Goal: Task Accomplishment & Management: Manage account settings

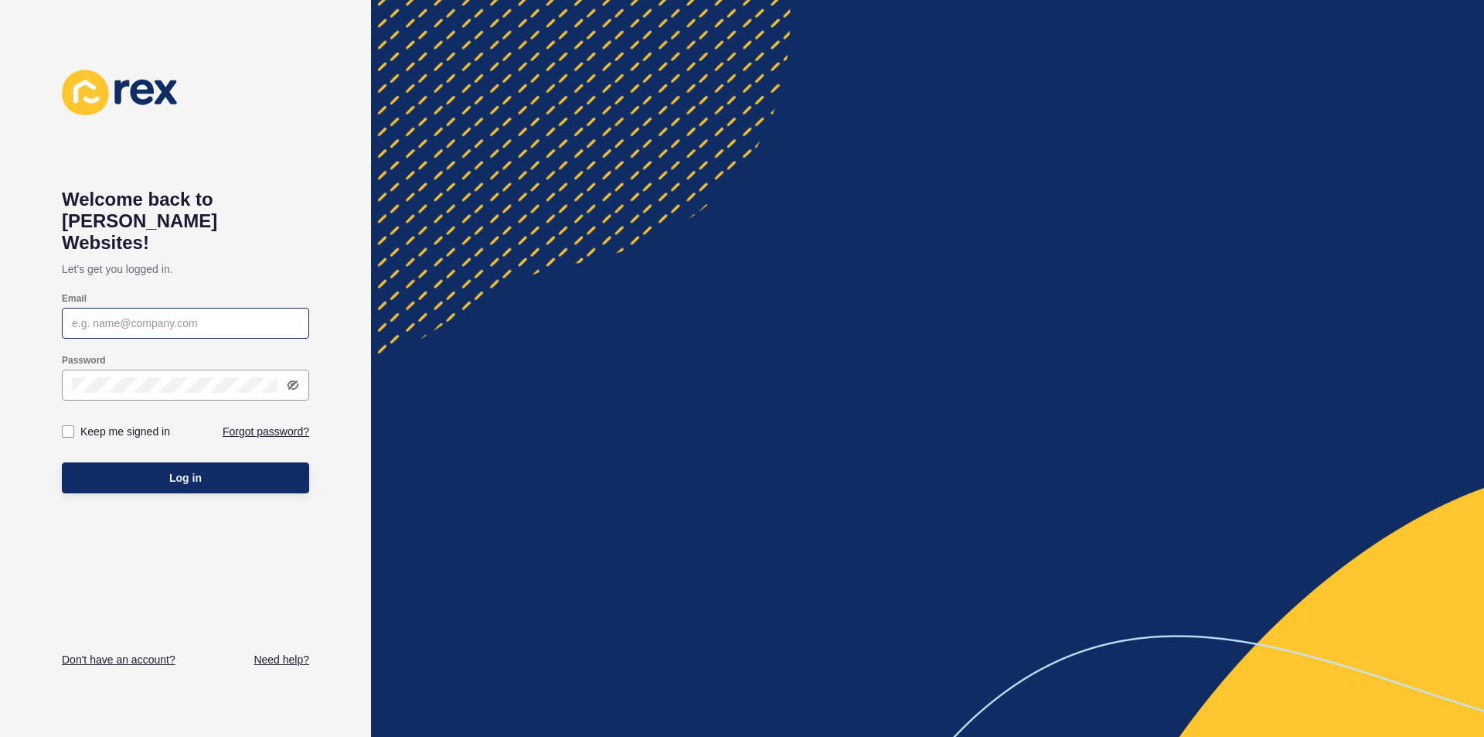
click at [190, 308] on div at bounding box center [185, 323] width 247 height 31
click at [217, 308] on div at bounding box center [185, 323] width 247 height 31
type input "s"
type input "jo@hjre.com.au"
click at [295, 381] on icon at bounding box center [293, 385] width 9 height 8
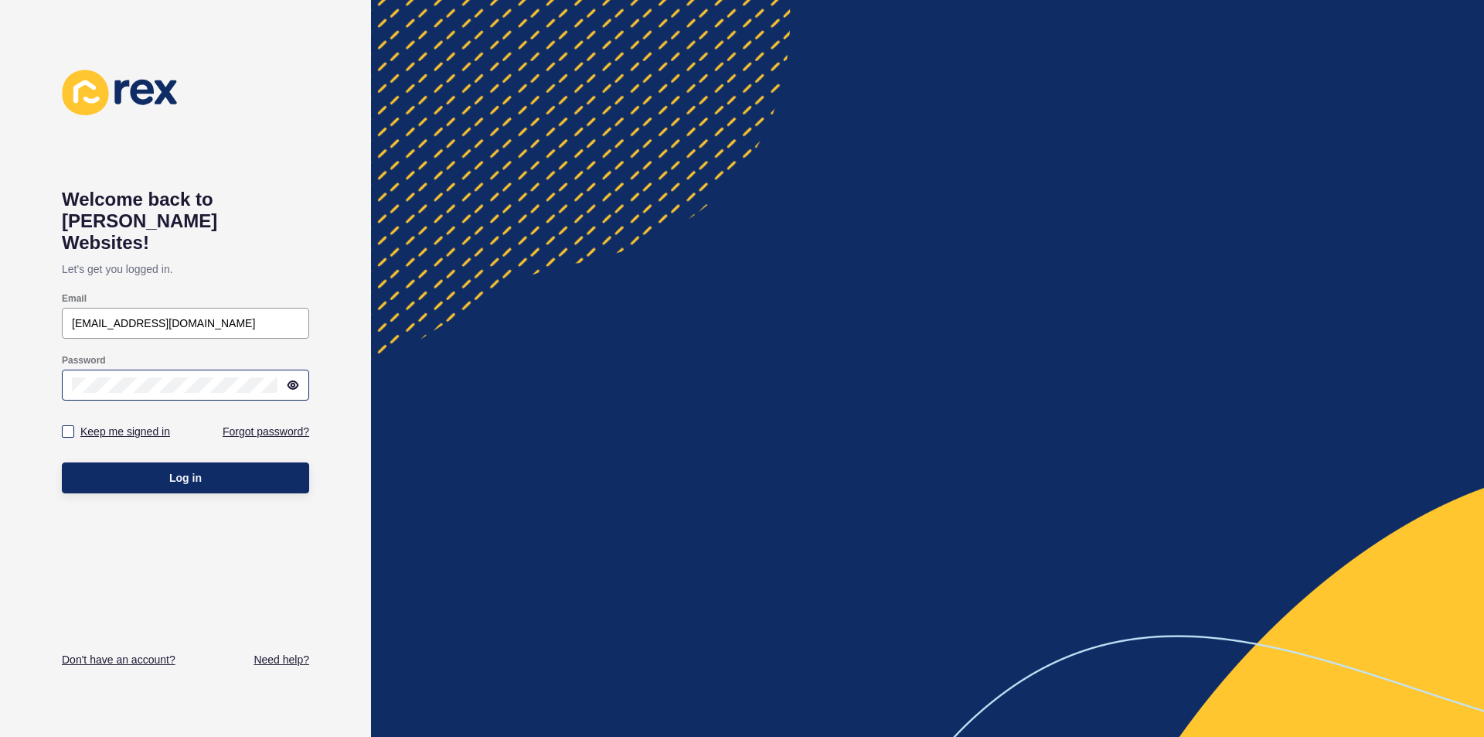
click at [119, 424] on label "Keep me signed in" at bounding box center [125, 431] width 90 height 15
click at [75, 427] on input "Keep me signed in" at bounding box center [70, 432] width 10 height 10
checkbox input "true"
click at [158, 462] on button "Log in" at bounding box center [185, 477] width 247 height 31
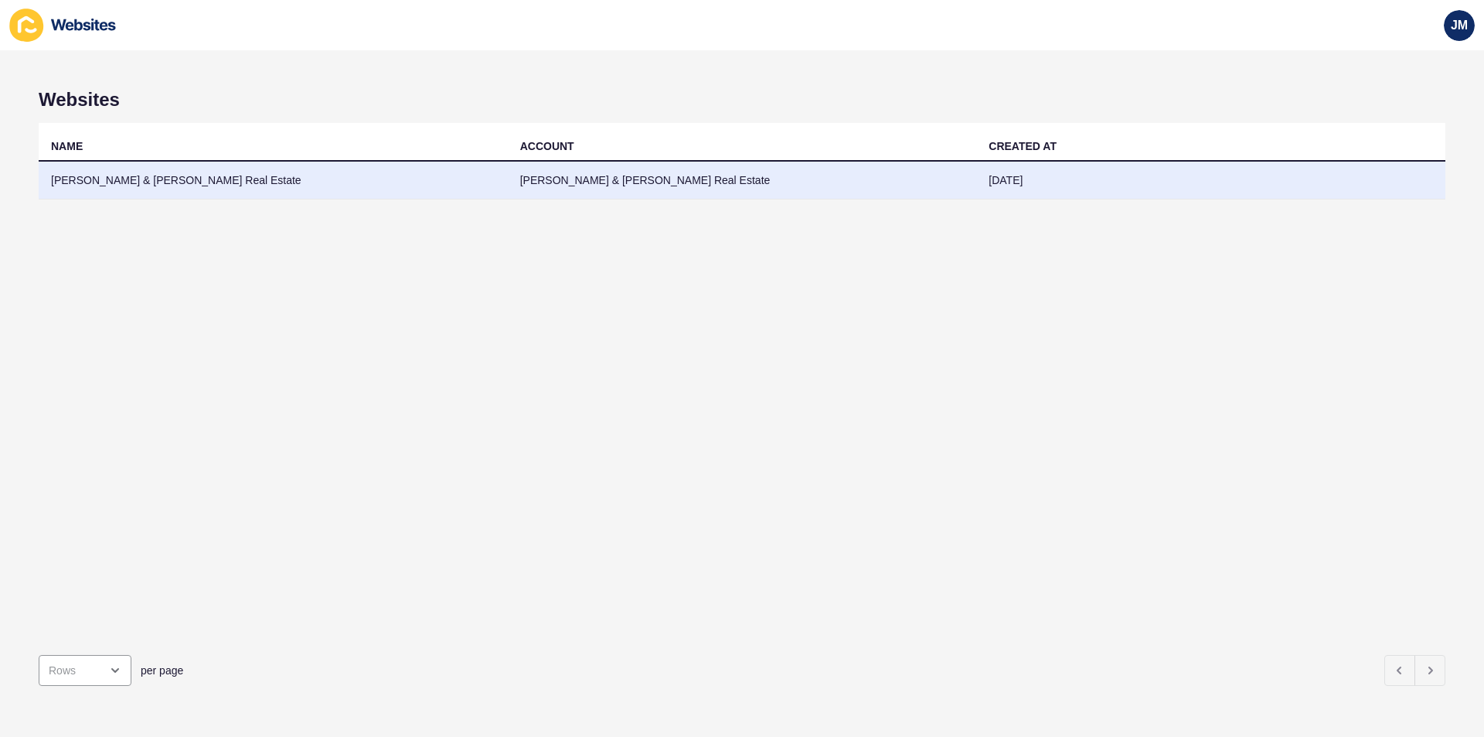
click at [472, 173] on td "Havig & Jackson Real Estate" at bounding box center [273, 181] width 469 height 38
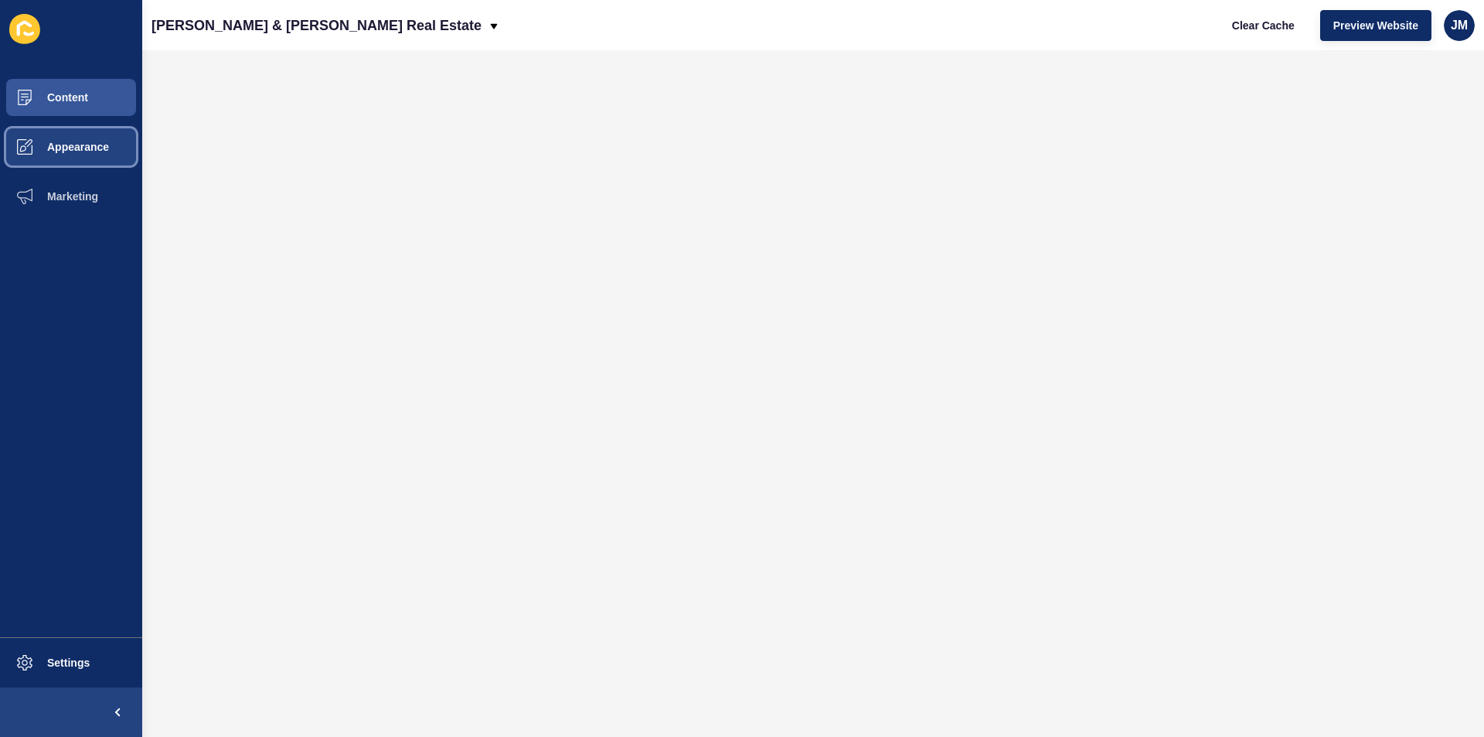
click at [55, 152] on span "Appearance" at bounding box center [53, 147] width 111 height 12
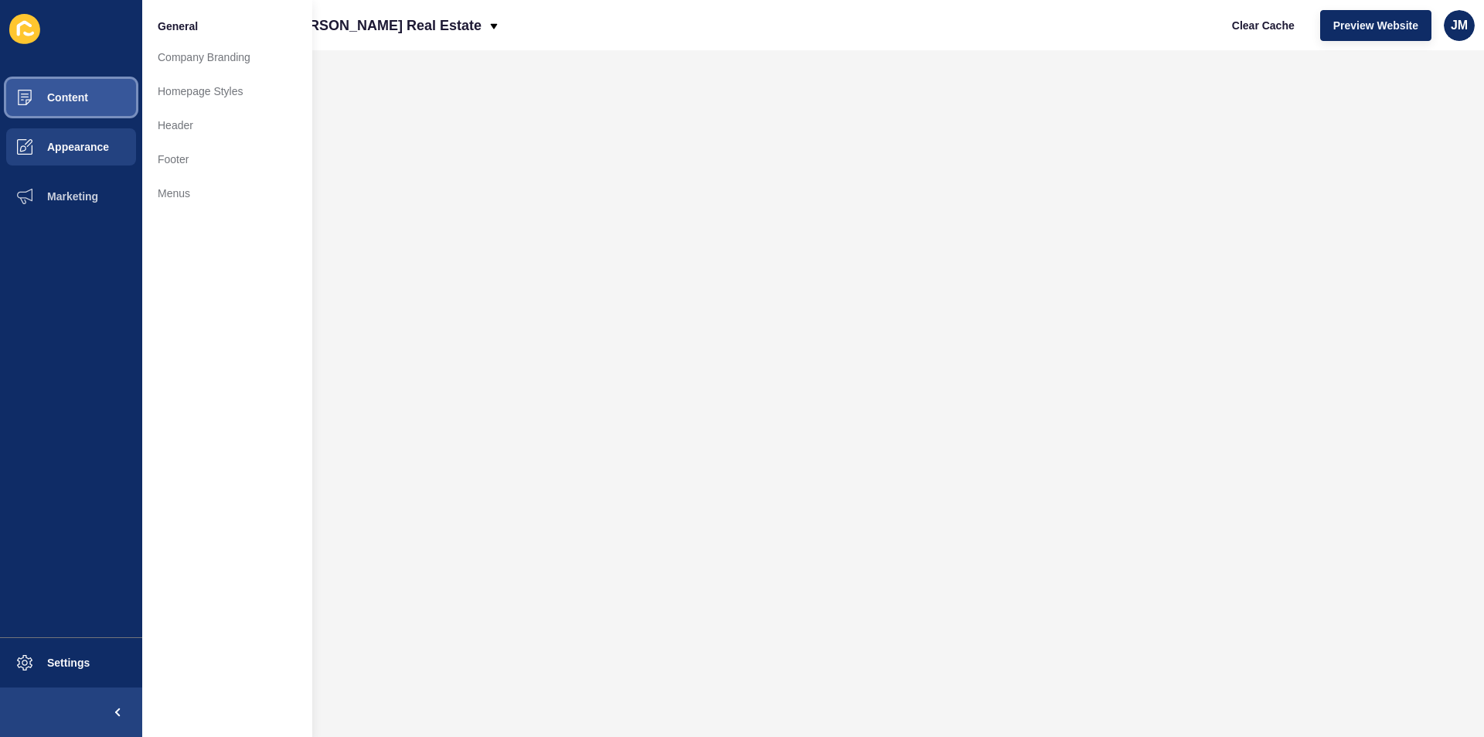
click at [58, 98] on span "Content" at bounding box center [43, 97] width 90 height 12
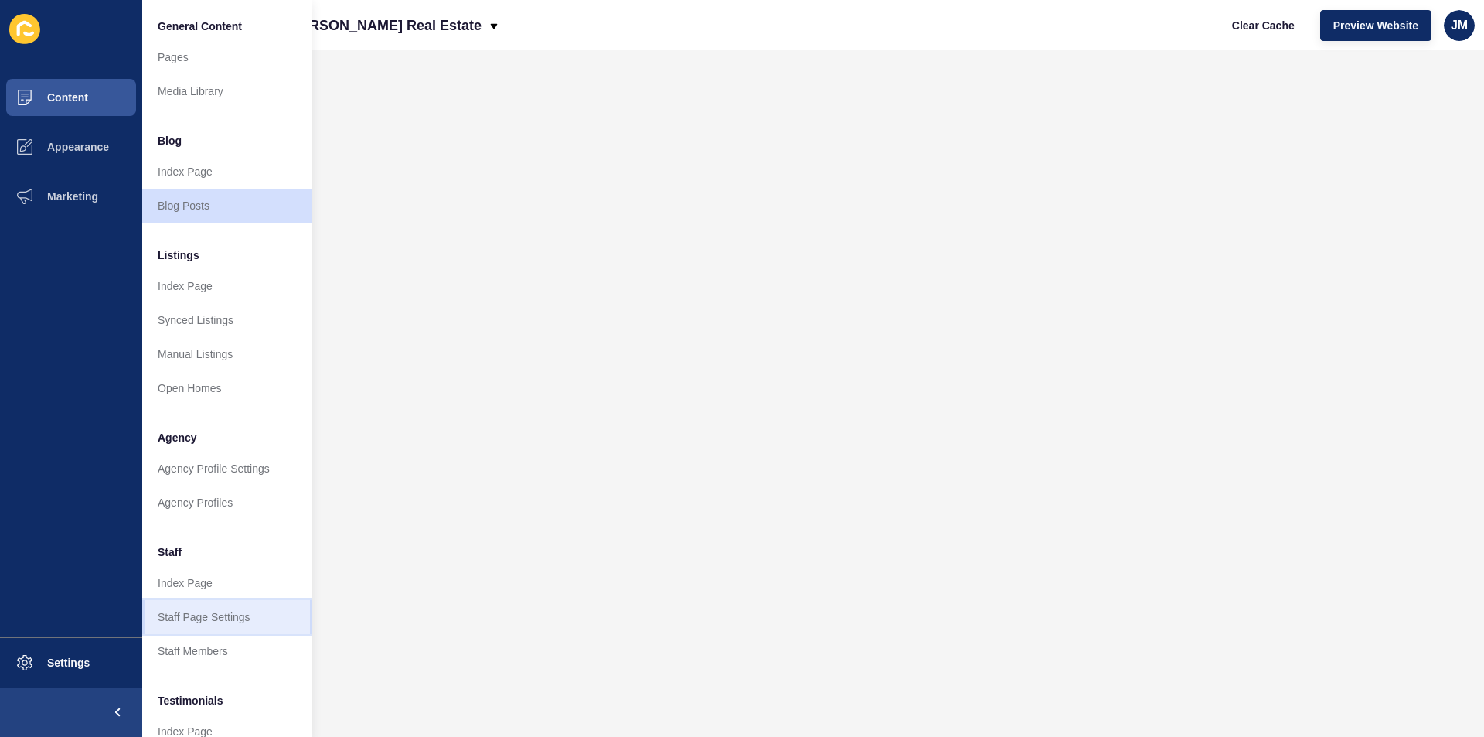
click at [196, 621] on link "Staff Page Settings" at bounding box center [227, 617] width 170 height 34
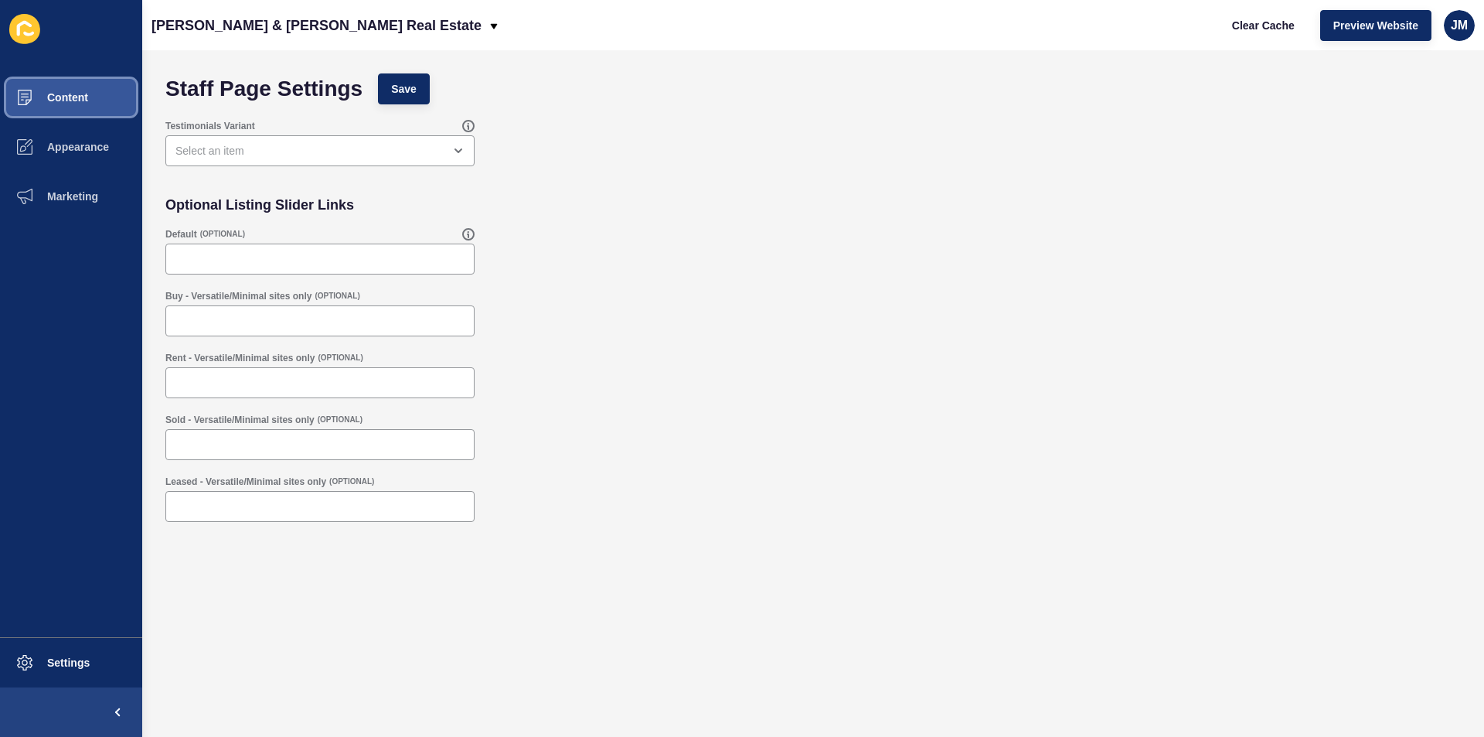
click at [99, 111] on button "Content" at bounding box center [71, 97] width 142 height 49
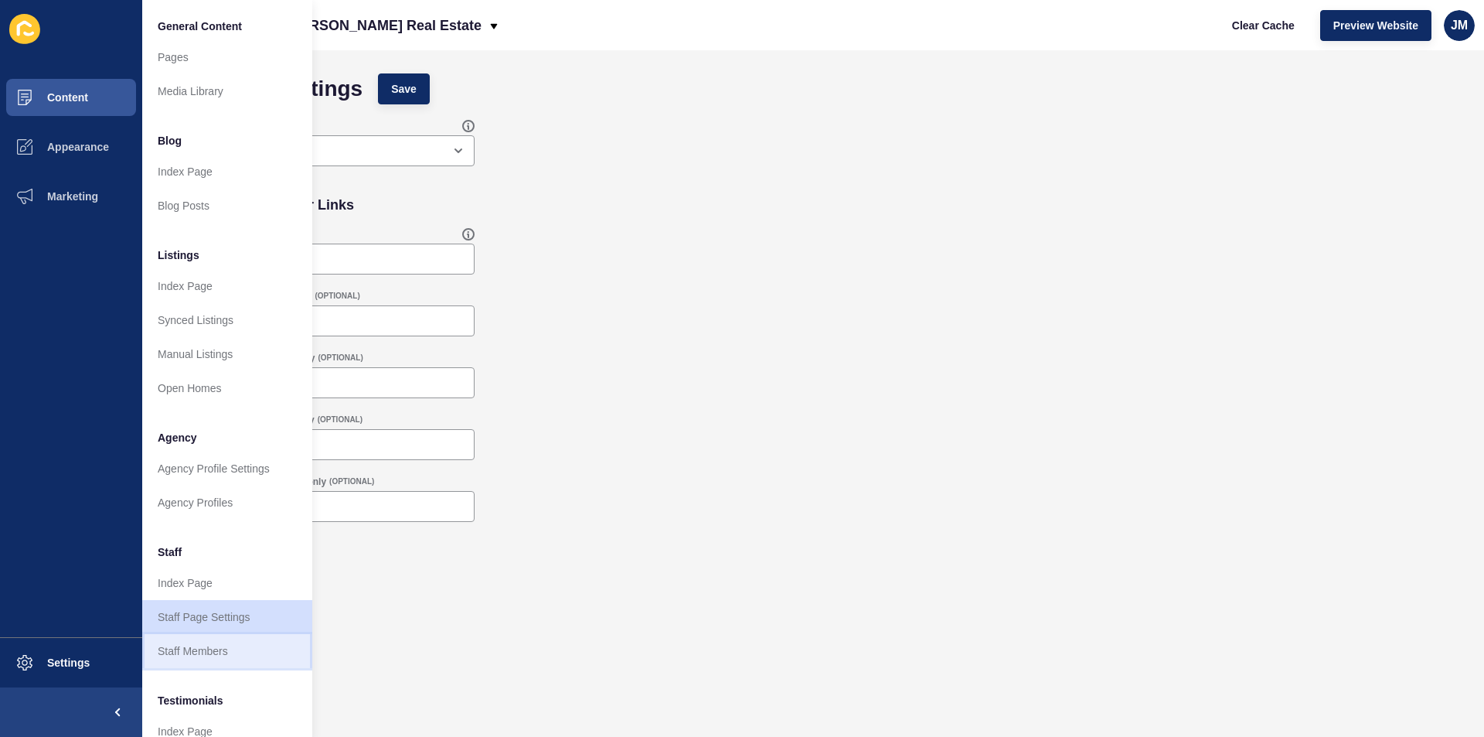
click at [211, 655] on link "Staff Members" at bounding box center [227, 651] width 170 height 34
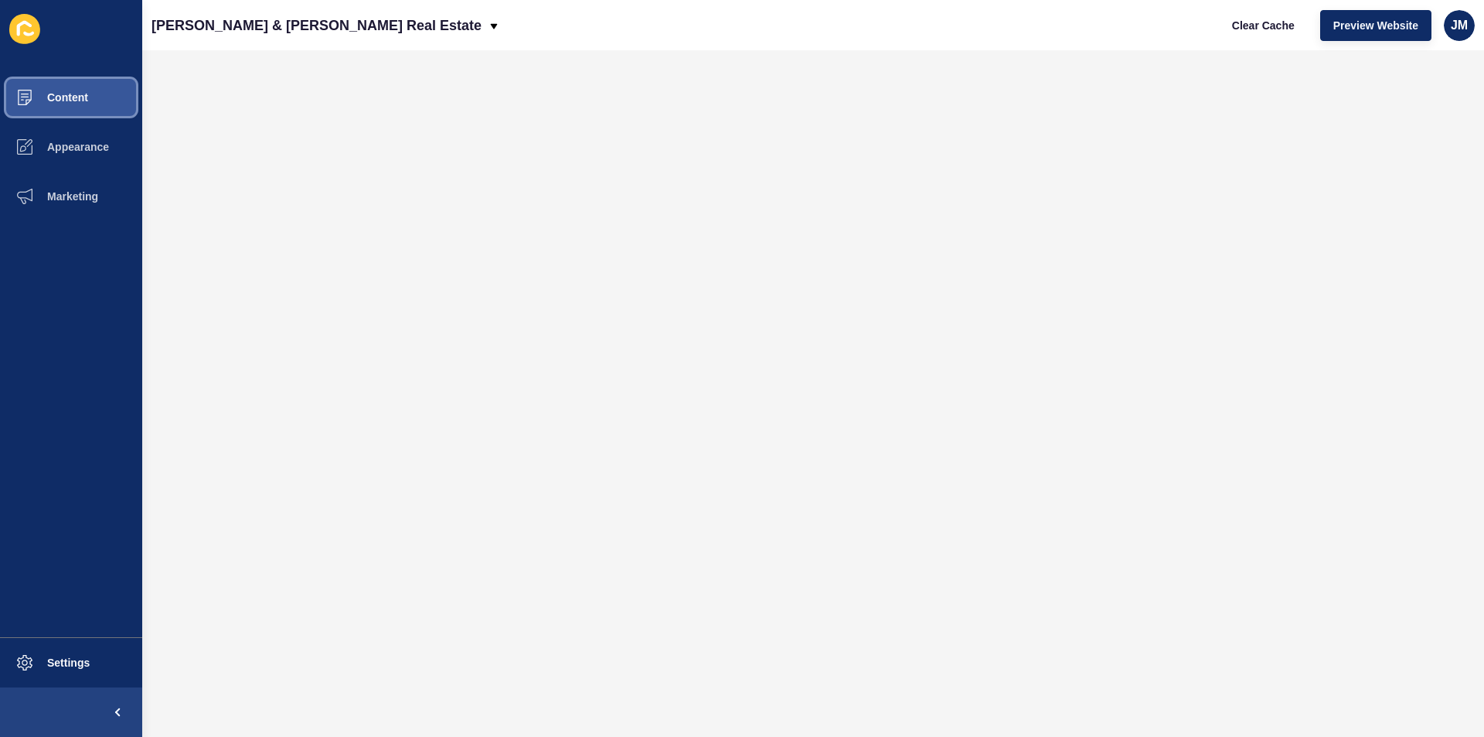
click at [61, 99] on span "Content" at bounding box center [43, 97] width 90 height 12
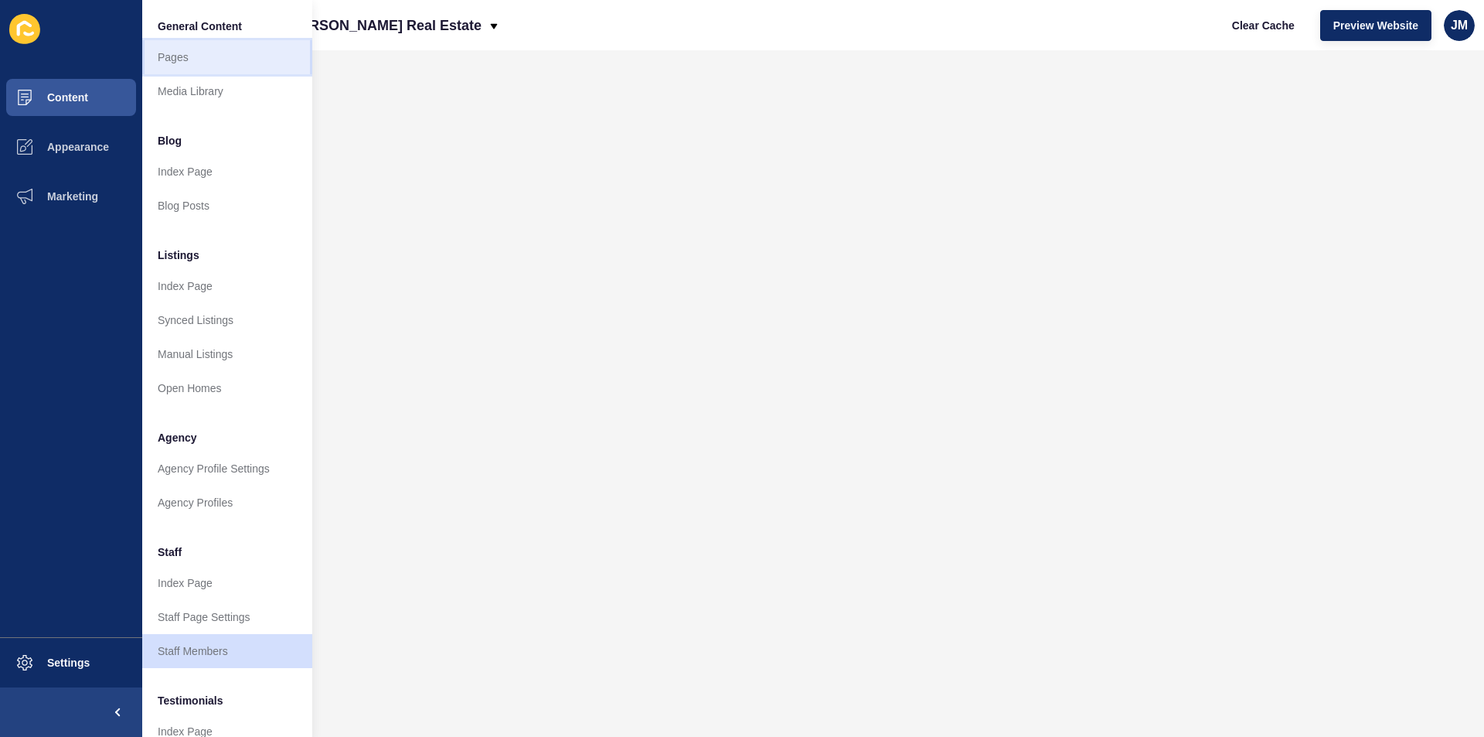
click at [207, 45] on link "Pages" at bounding box center [227, 57] width 170 height 34
